Goal: Information Seeking & Learning: Learn about a topic

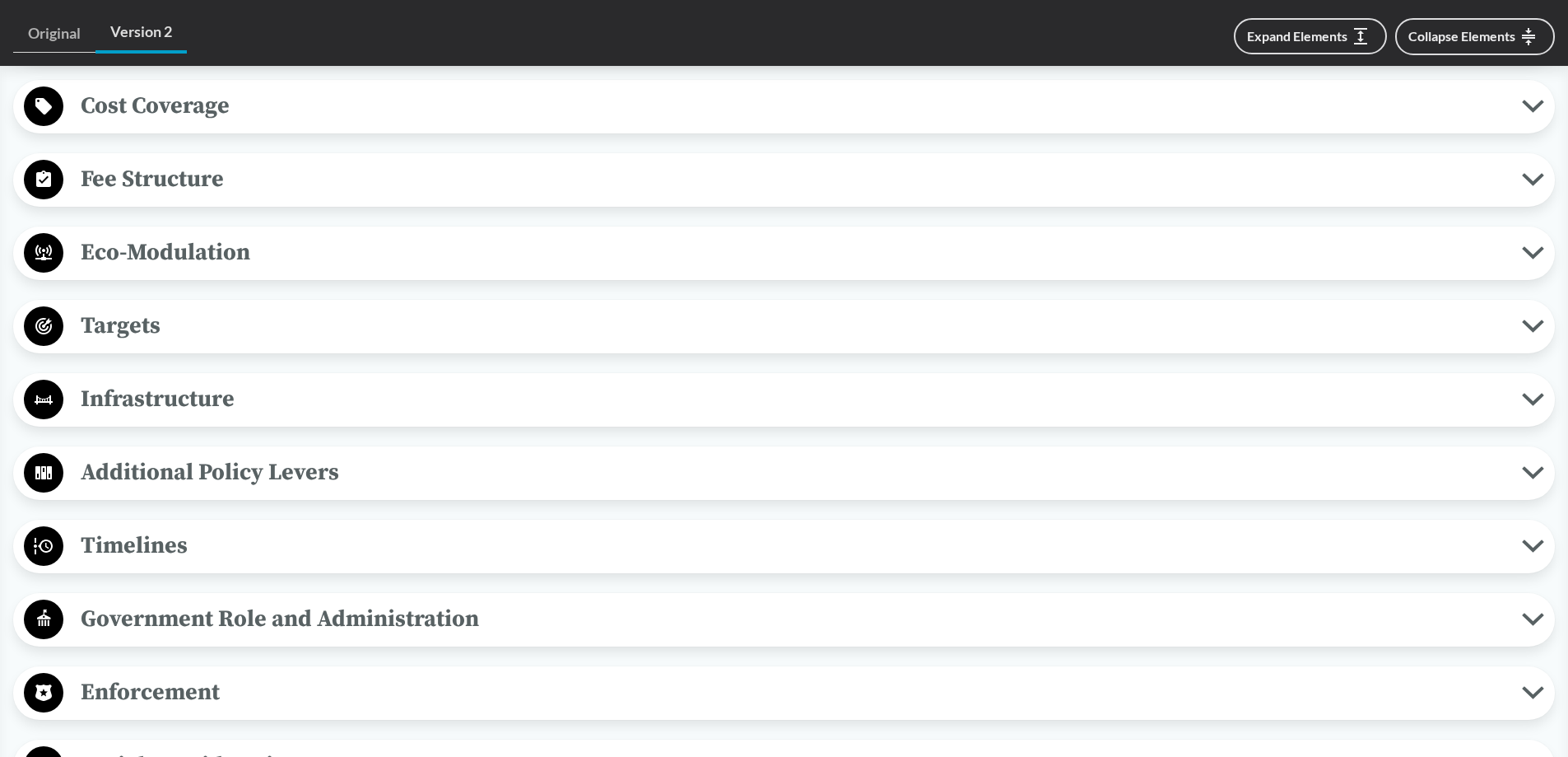
scroll to position [659, 0]
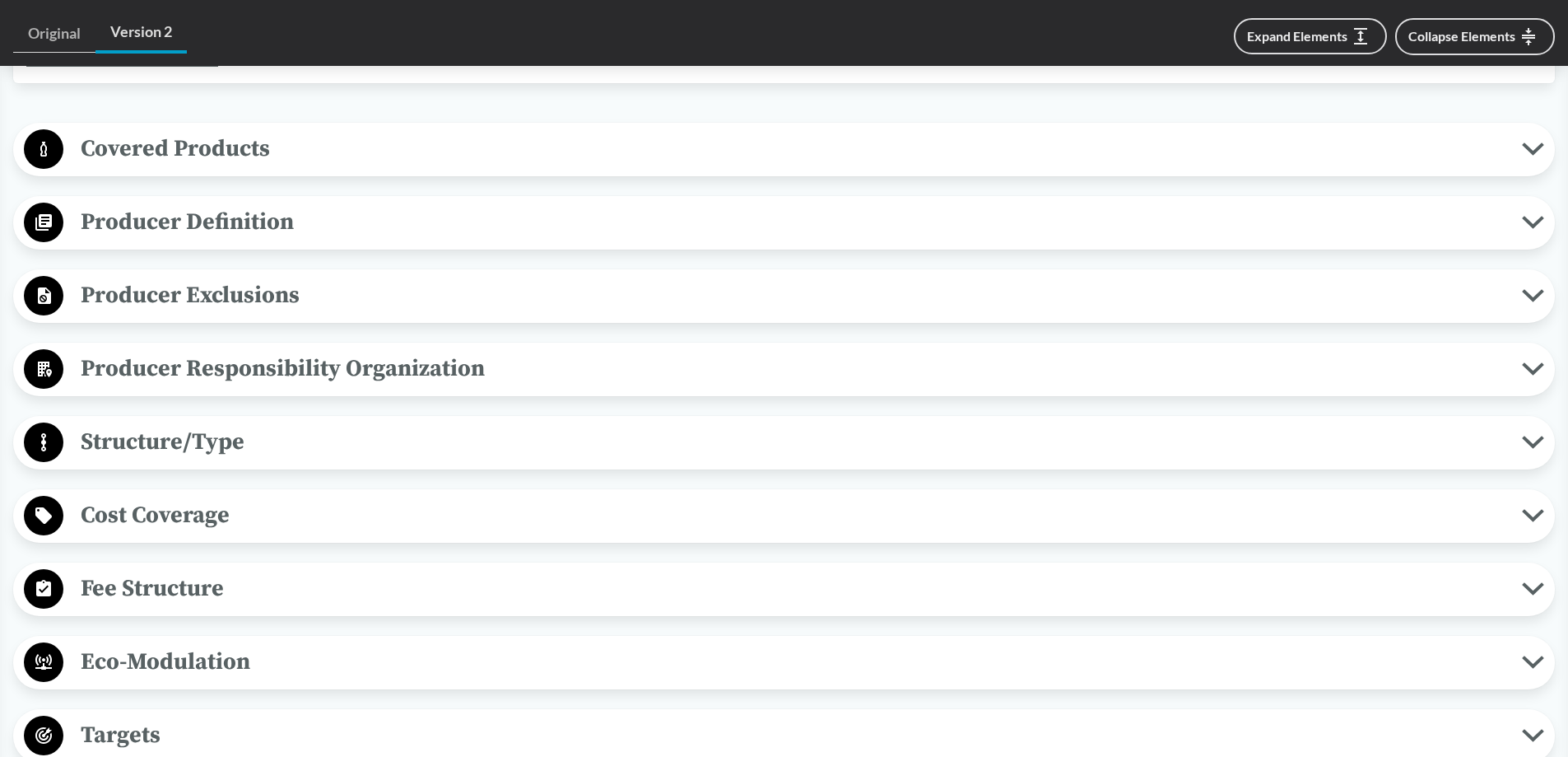
click at [1534, 140] on button "Covered Products" at bounding box center [784, 150] width 1530 height 42
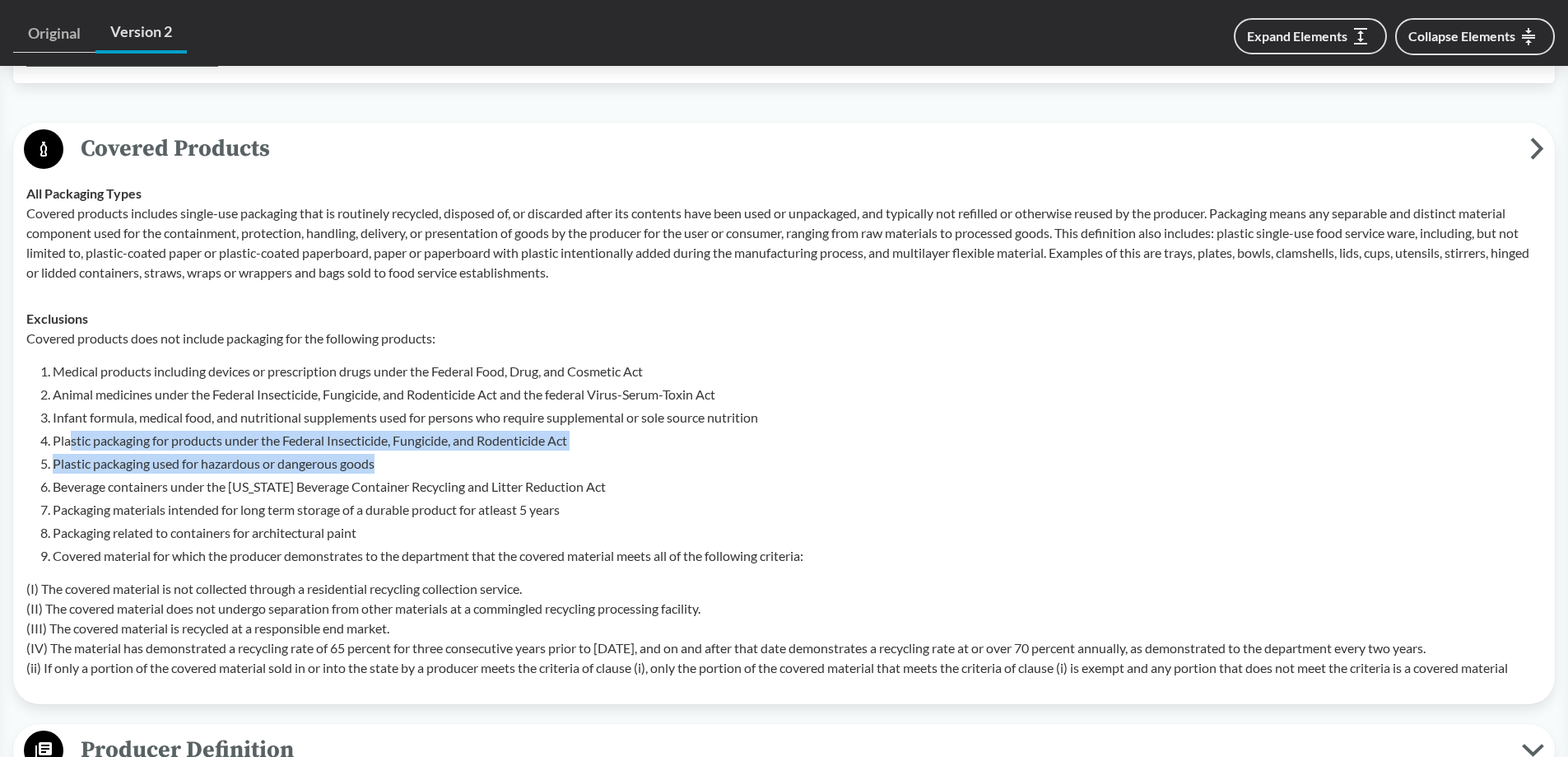
drag, startPoint x: 71, startPoint y: 441, endPoint x: 430, endPoint y: 454, distance: 359.2
click at [430, 454] on ol "Medical products including devices or prescription drugs under the Federal Food…" at bounding box center [797, 463] width 1489 height 204
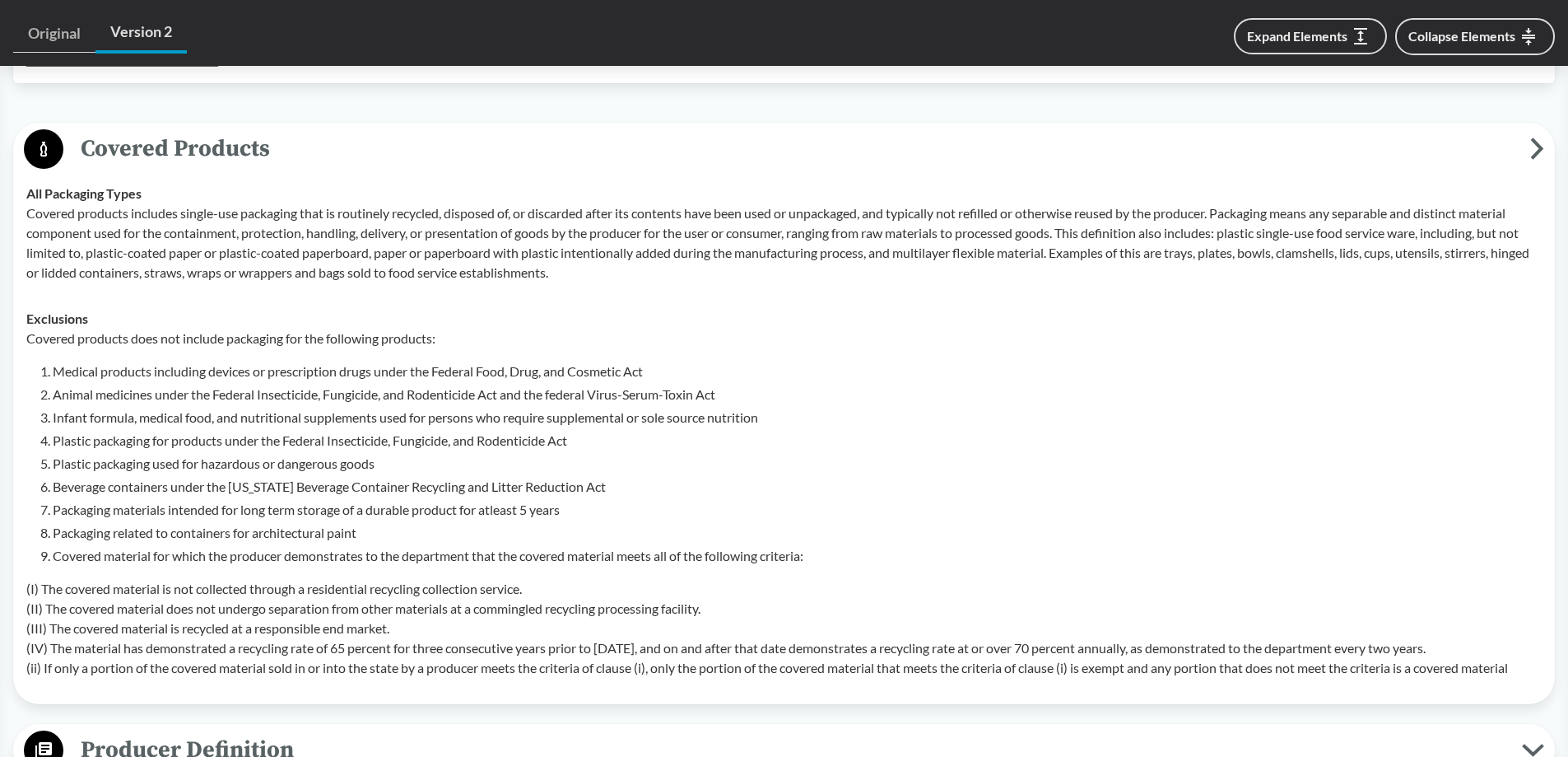
click at [271, 368] on li "Medical products including devices or prescription drugs under the Federal Food…" at bounding box center [797, 371] width 1489 height 19
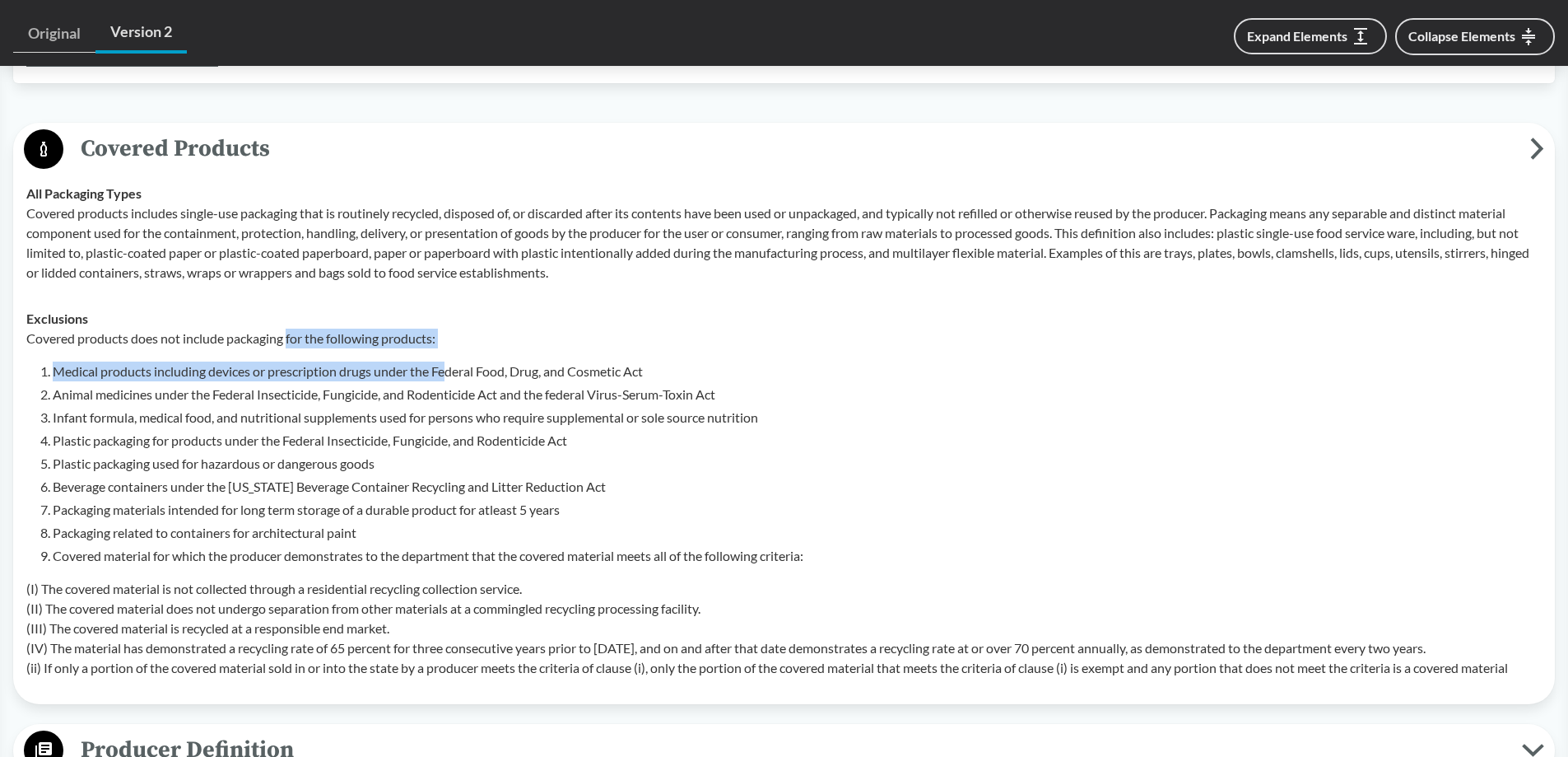
drag, startPoint x: 290, startPoint y: 342, endPoint x: 451, endPoint y: 351, distance: 161.3
click at [451, 351] on div "Covered products does not include packaging for the following products: Medical…" at bounding box center [784, 503] width 1515 height 349
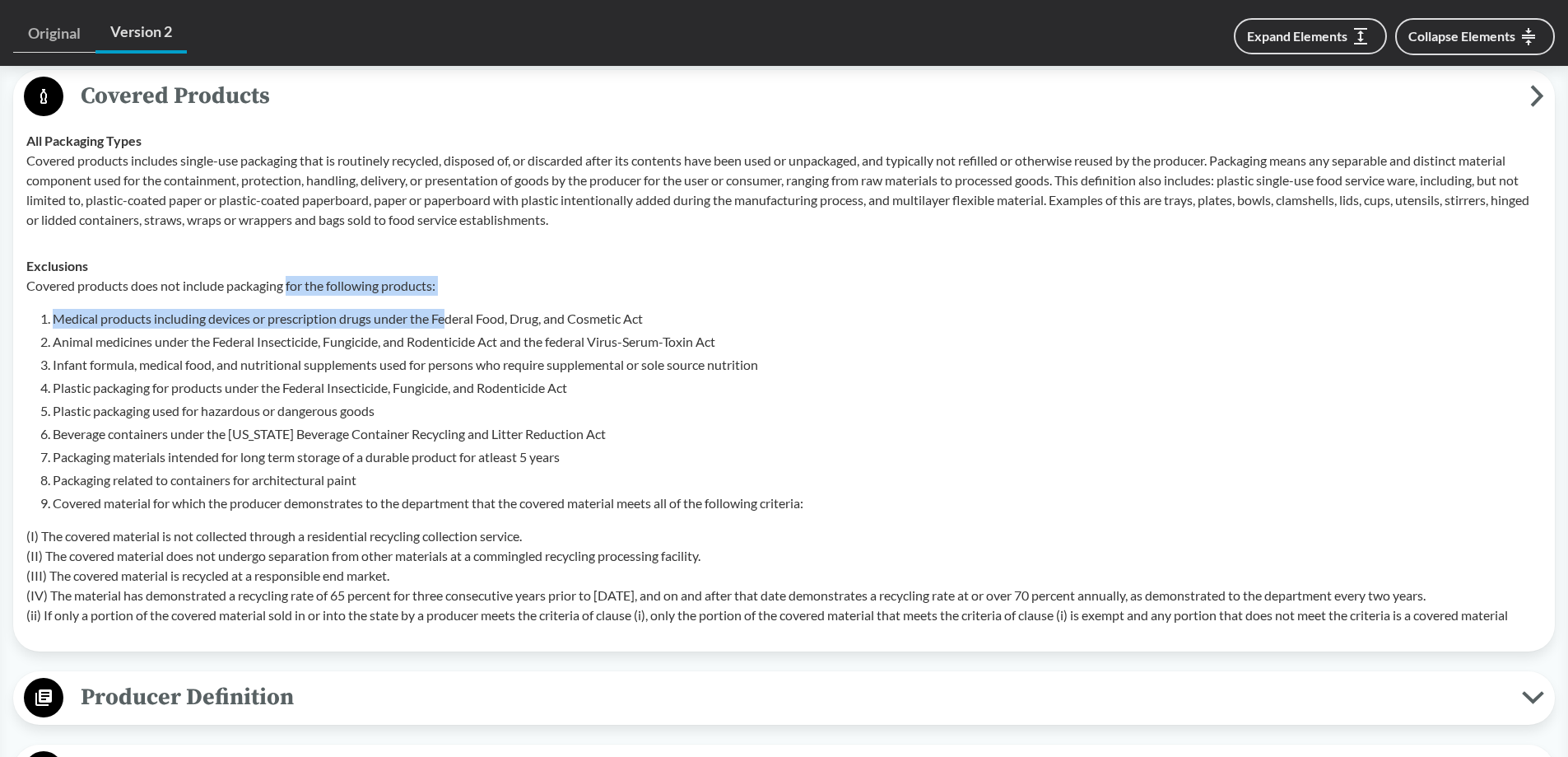
scroll to position [741, 0]
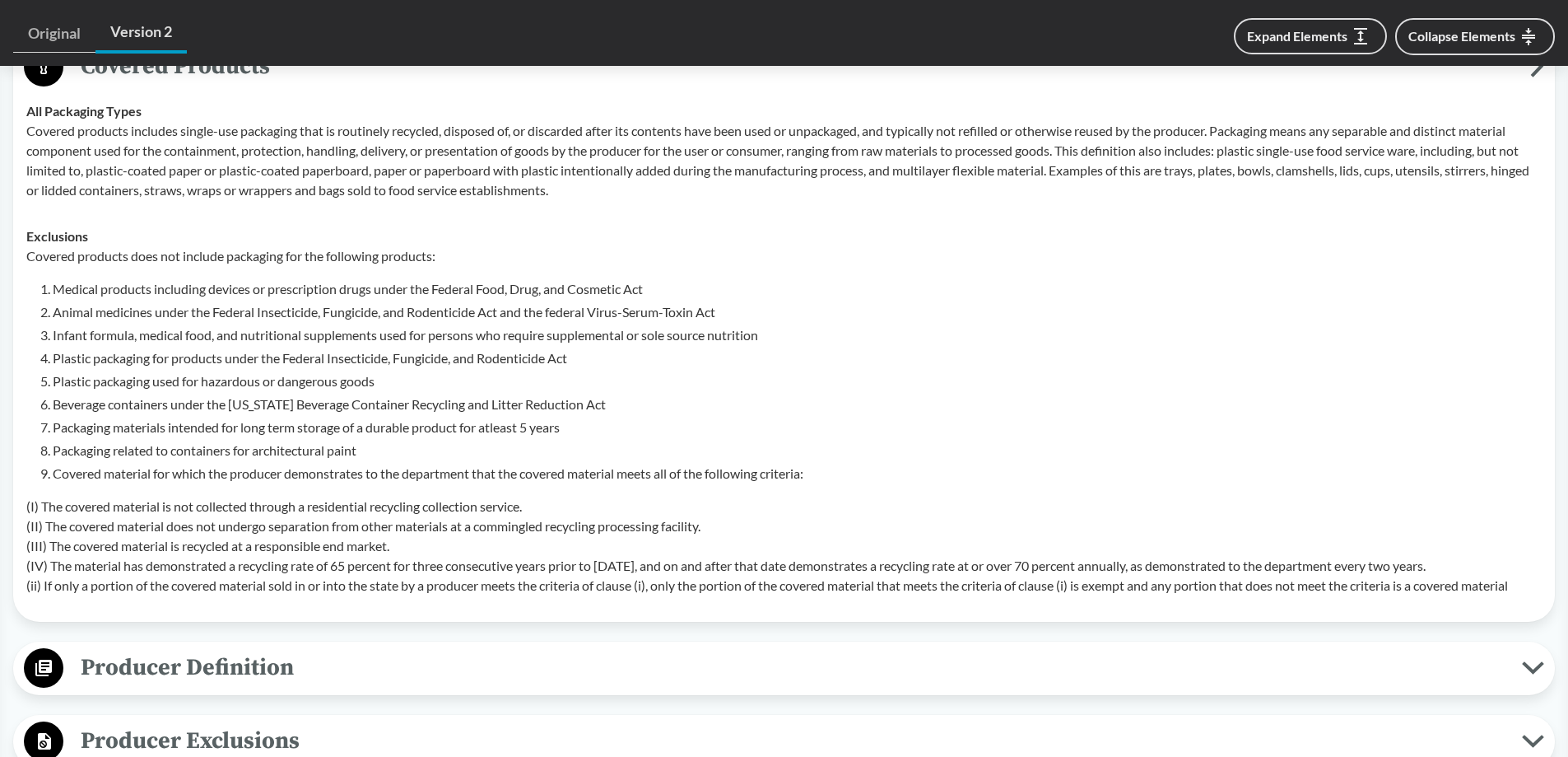
click at [727, 332] on li "Infant formula, medical food, and nutritional supplements used for persons who …" at bounding box center [797, 335] width 1489 height 19
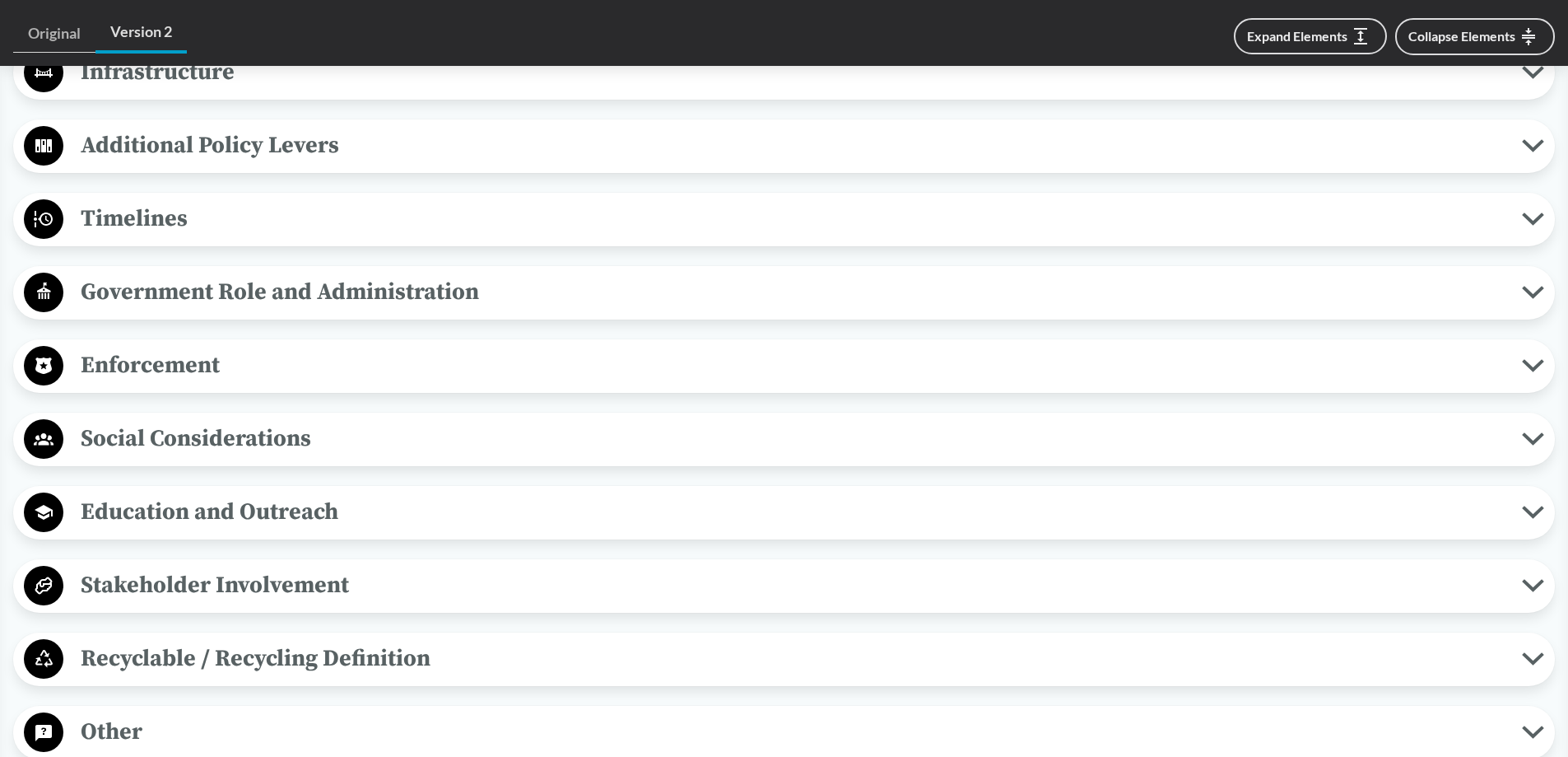
scroll to position [1894, 0]
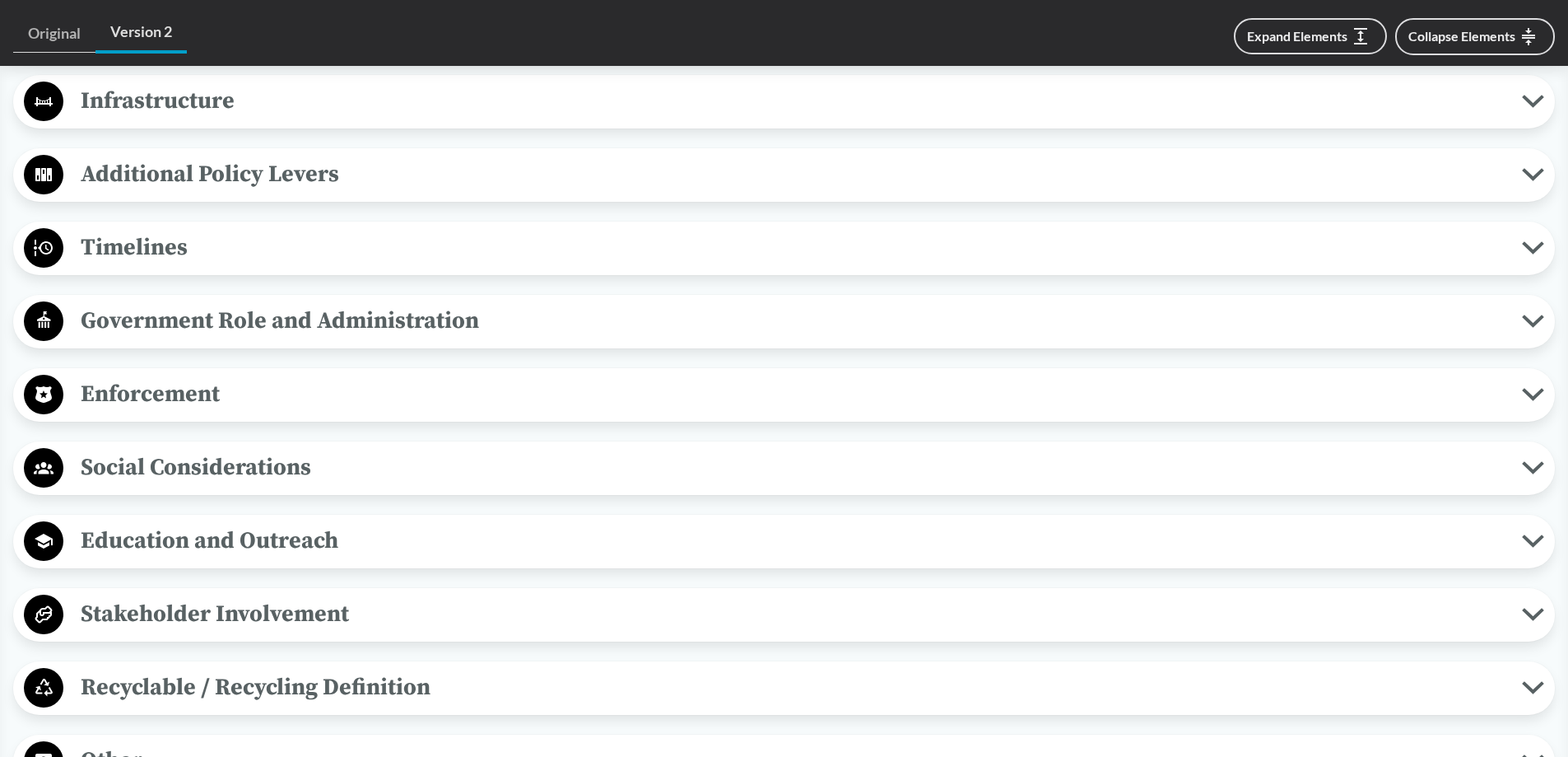
click at [1536, 248] on icon at bounding box center [1533, 248] width 18 height 8
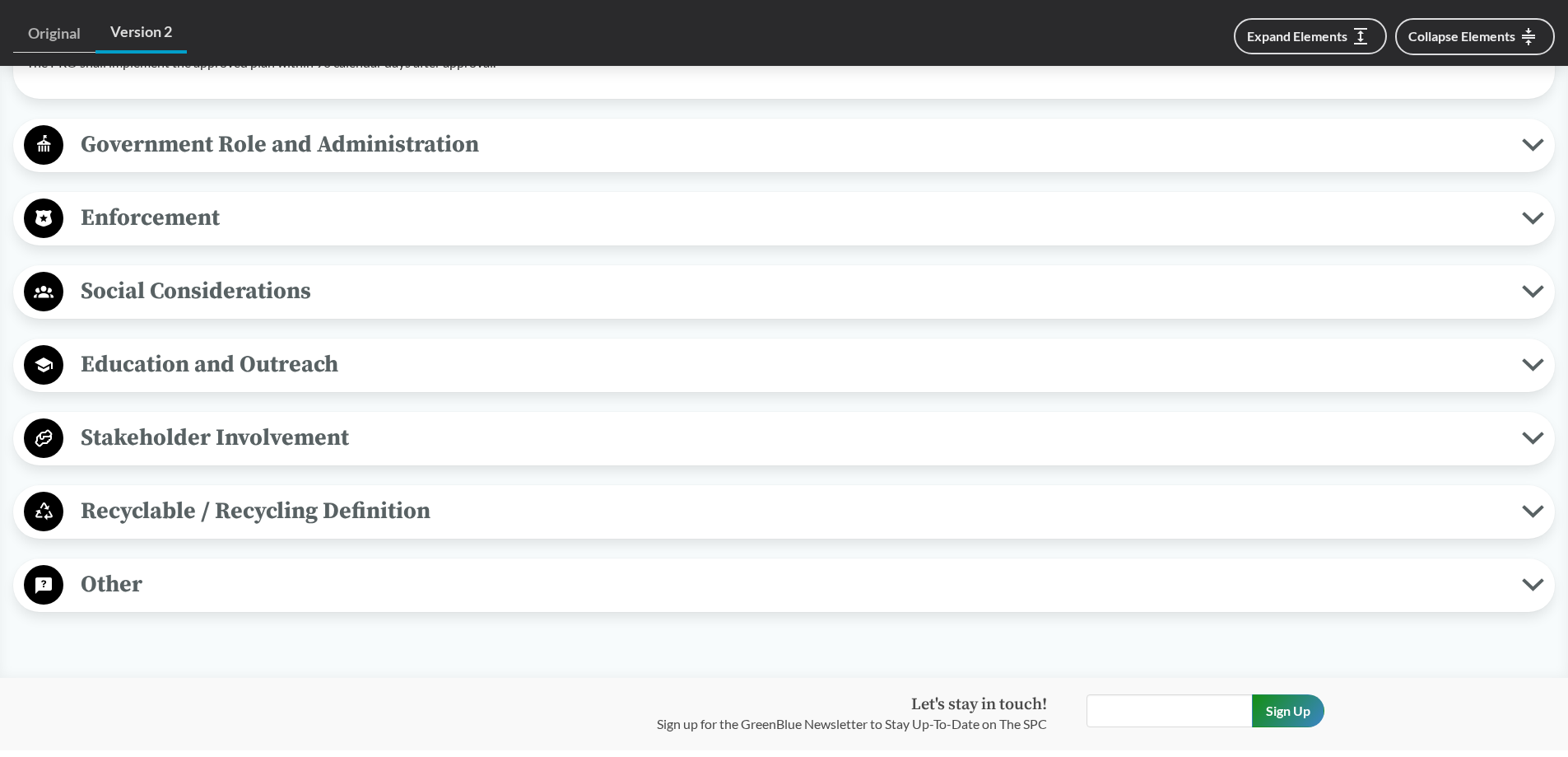
scroll to position [2388, 0]
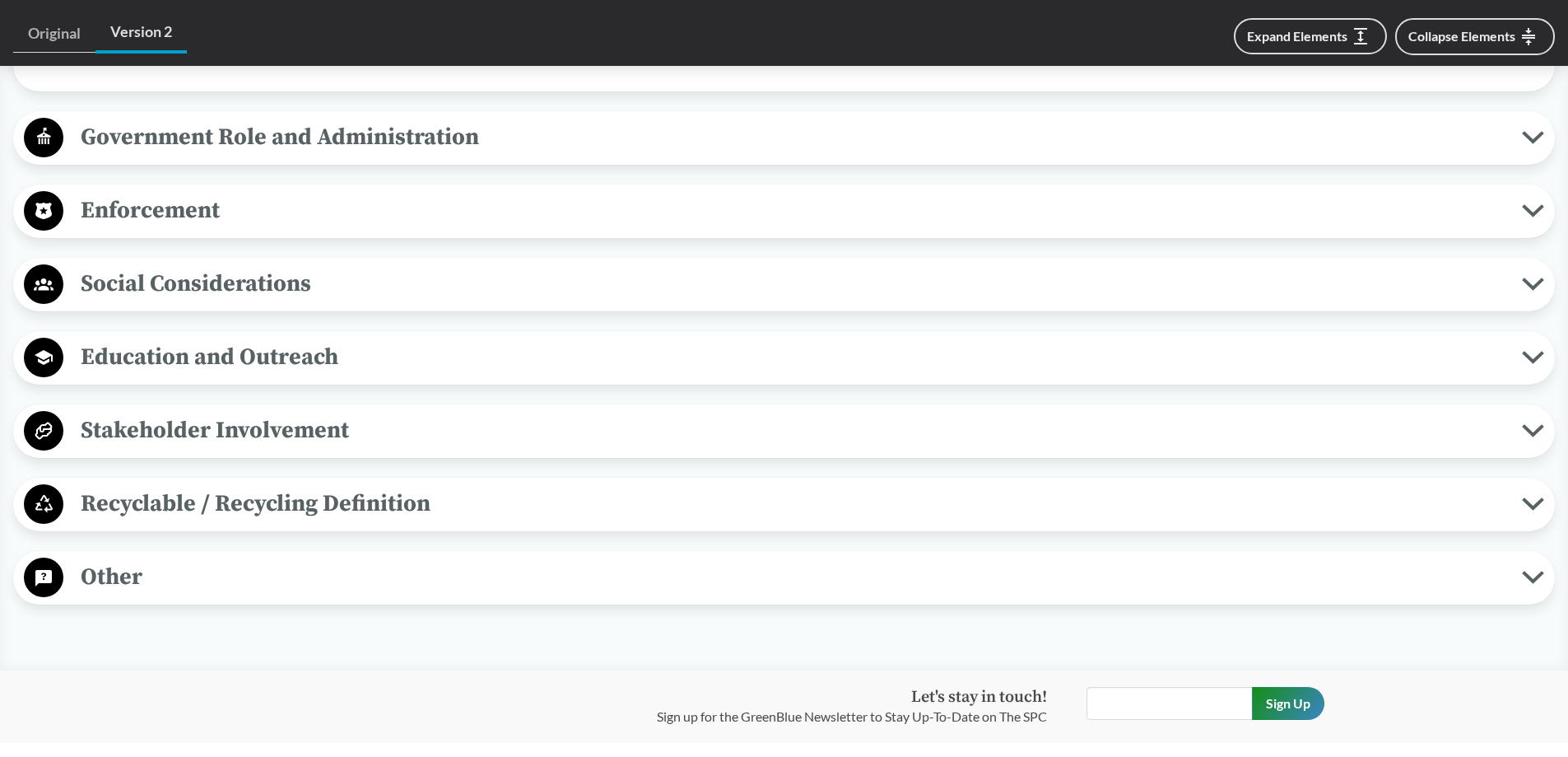
click at [1538, 503] on icon at bounding box center [1533, 504] width 18 height 8
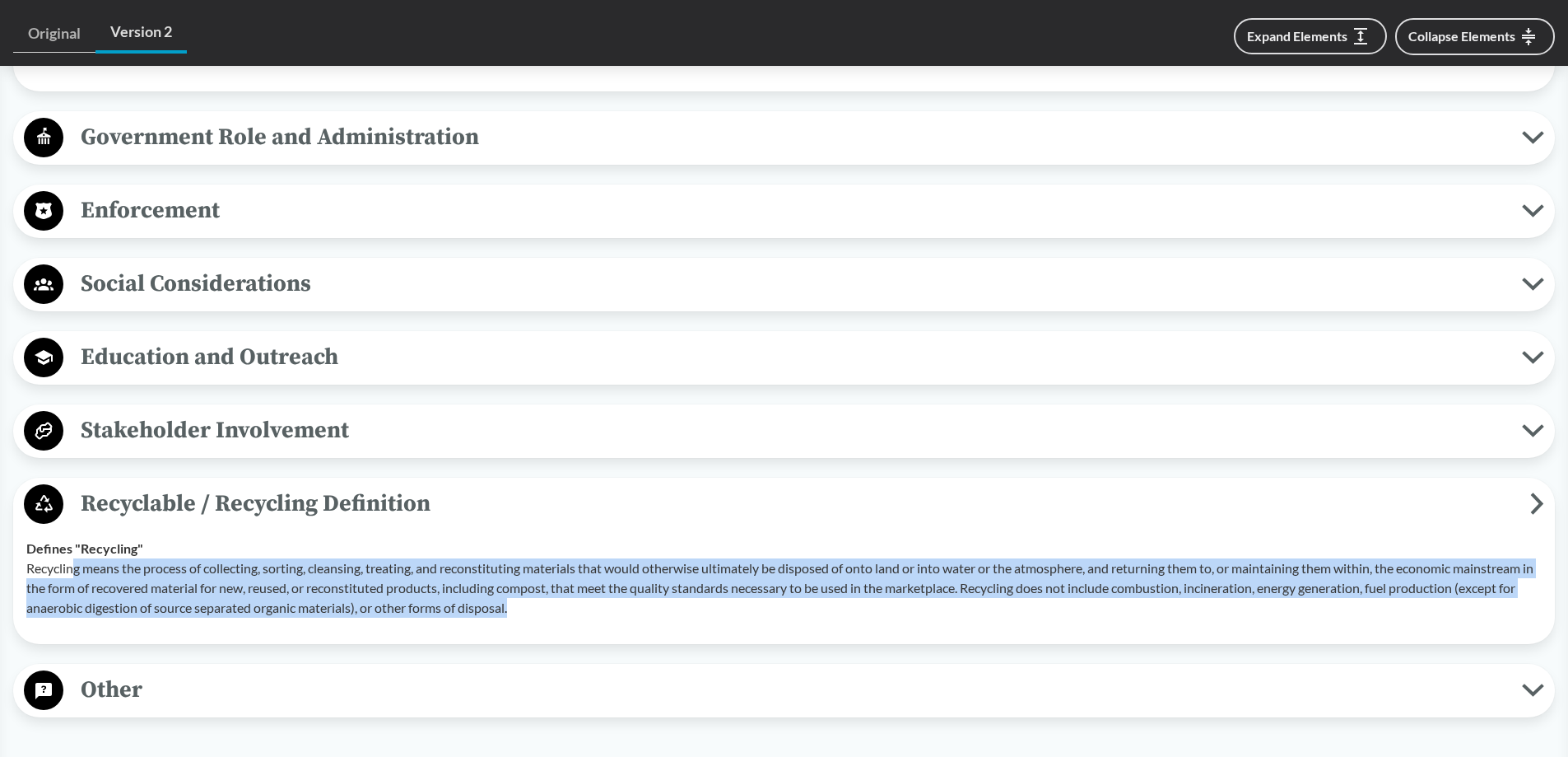
drag, startPoint x: 120, startPoint y: 585, endPoint x: 678, endPoint y: 610, distance: 558.6
click at [678, 610] on p "Recycling means the process of collecting, sorting, cleansing, treating, and re…" at bounding box center [784, 588] width 1515 height 59
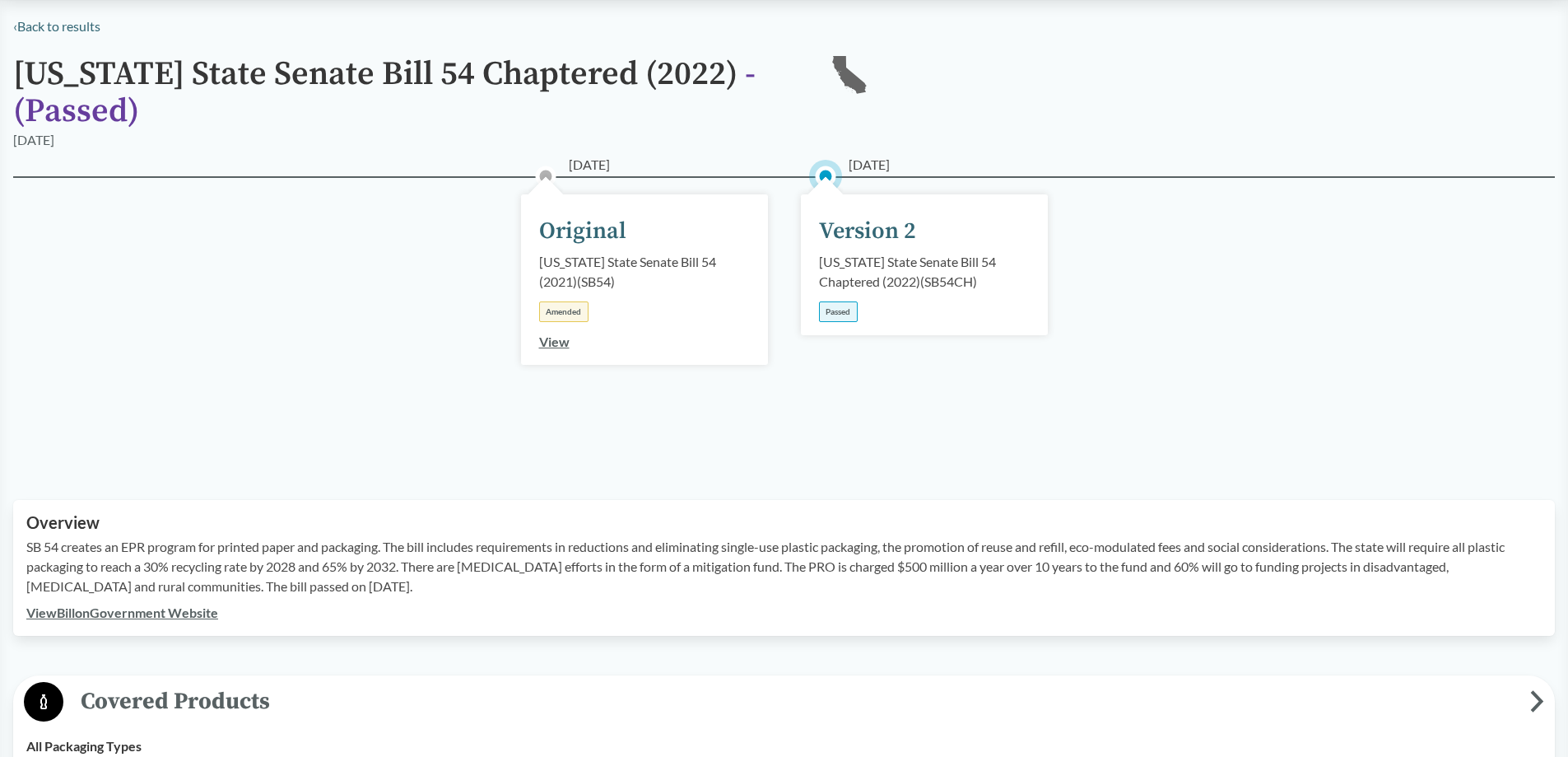
scroll to position [0, 0]
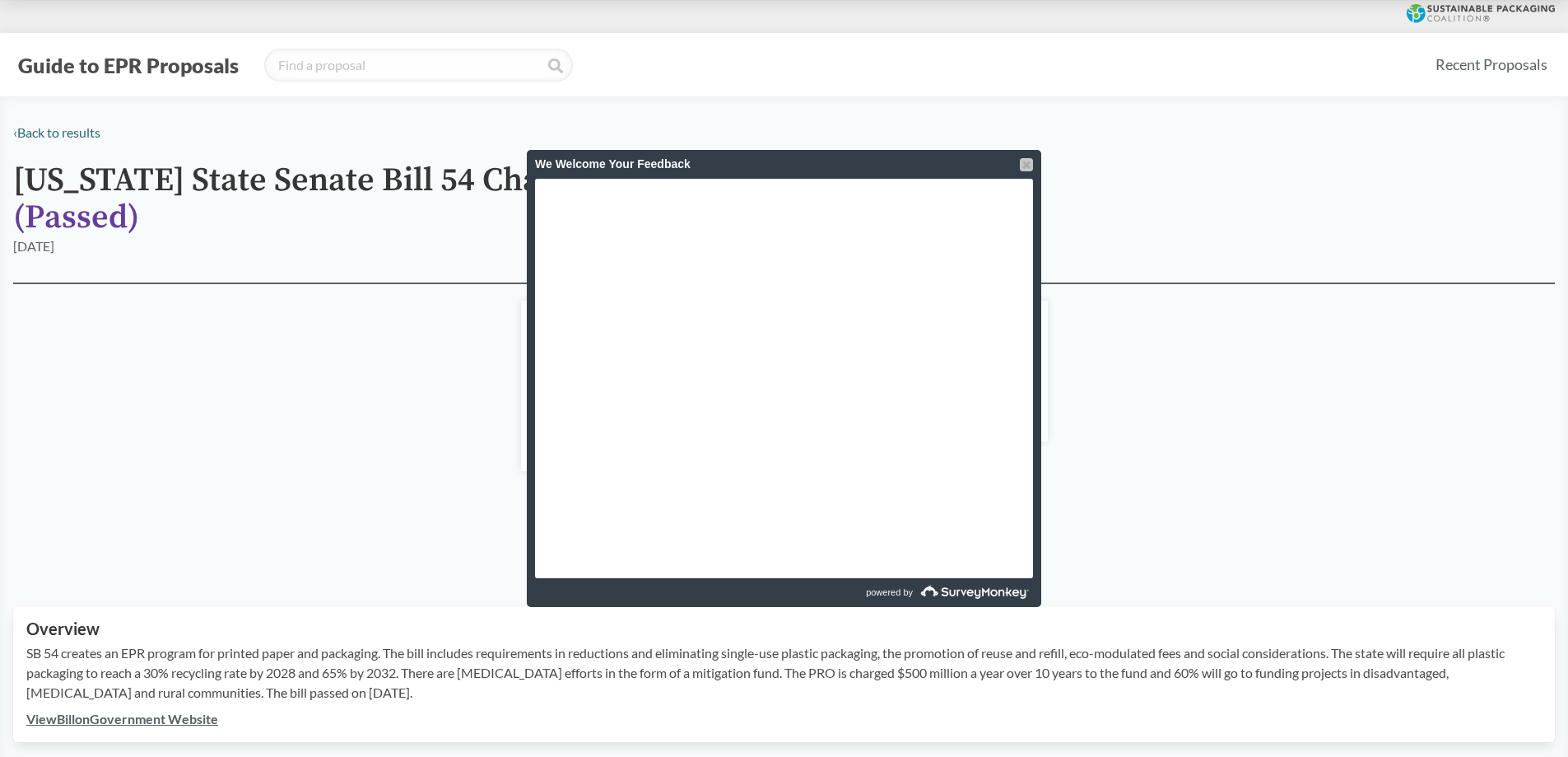
click at [1027, 167] on div at bounding box center [1027, 165] width 13 height 13
